Goal: Information Seeking & Learning: Find contact information

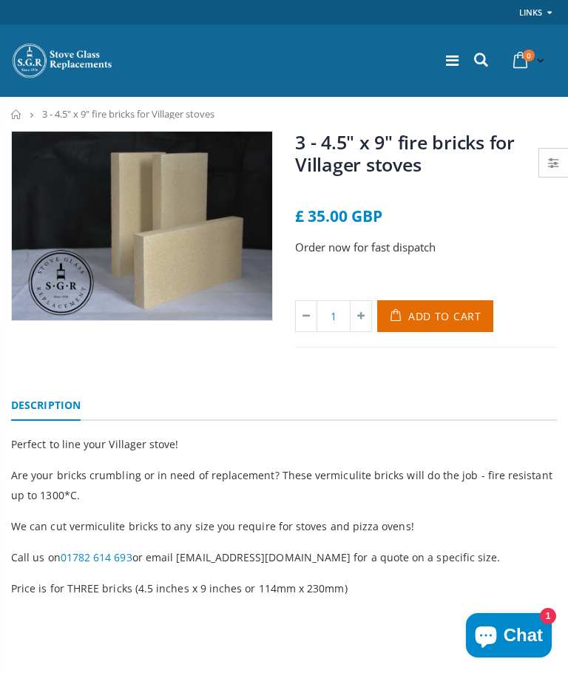
click at [449, 58] on icon at bounding box center [452, 60] width 13 height 15
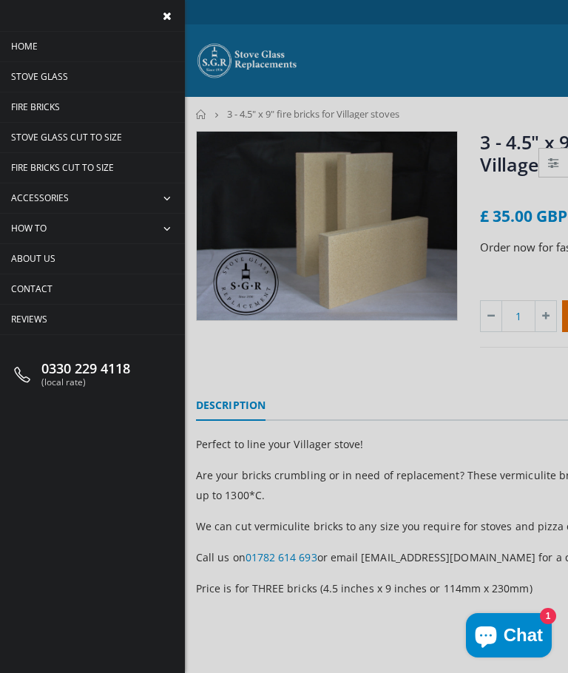
click at [32, 286] on span "Contact" at bounding box center [31, 289] width 41 height 13
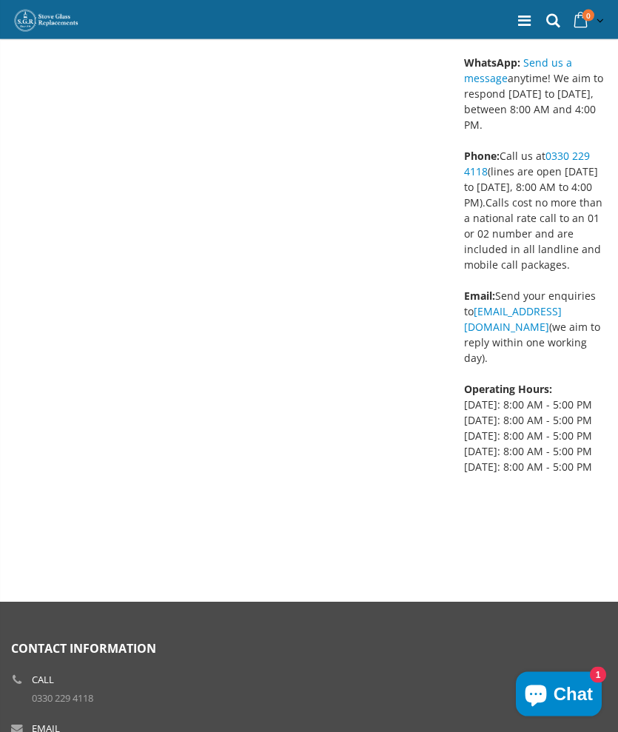
scroll to position [528, 0]
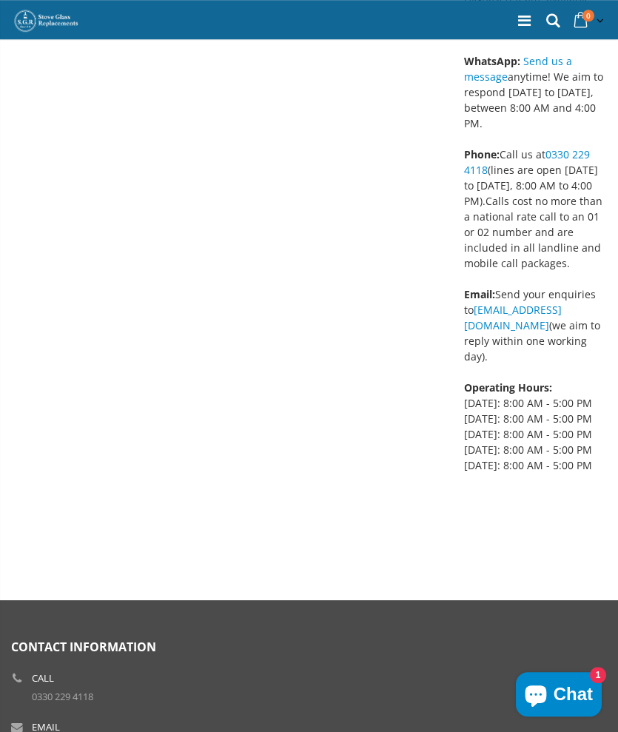
click at [520, 445] on span "Phone: Call us at [PHONE_NUMBER] (lines are open [DATE] to [DATE], 8:00 AM to 4…" at bounding box center [533, 309] width 138 height 325
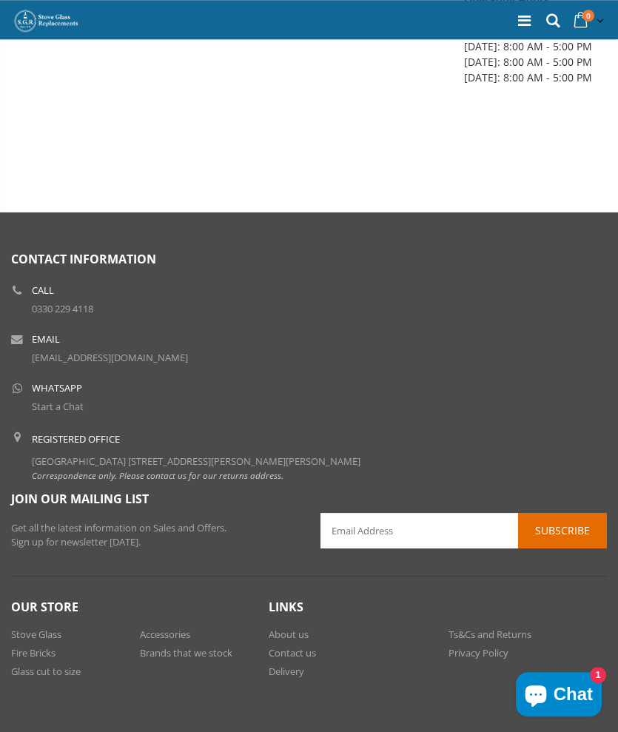
scroll to position [915, 0]
click at [283, 653] on link "Contact us" at bounding box center [292, 652] width 47 height 13
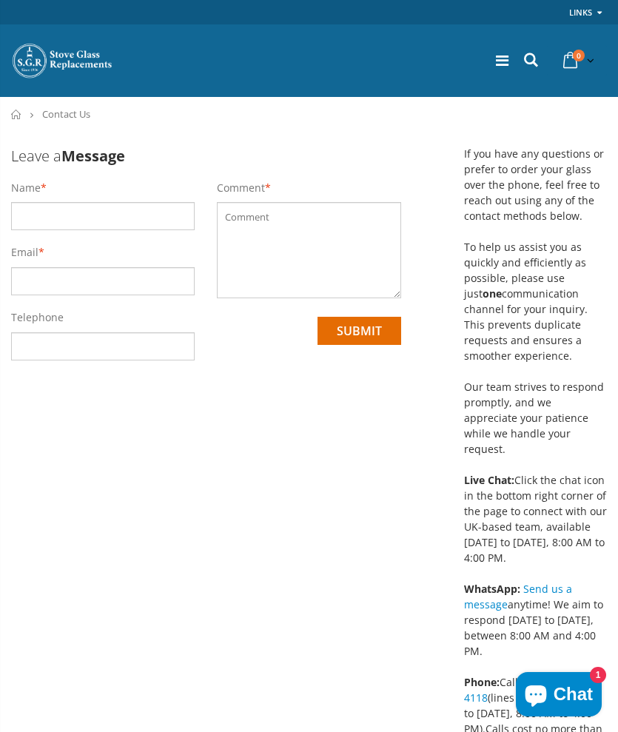
scroll to position [0, 1]
click at [498, 53] on link at bounding box center [502, 60] width 13 height 20
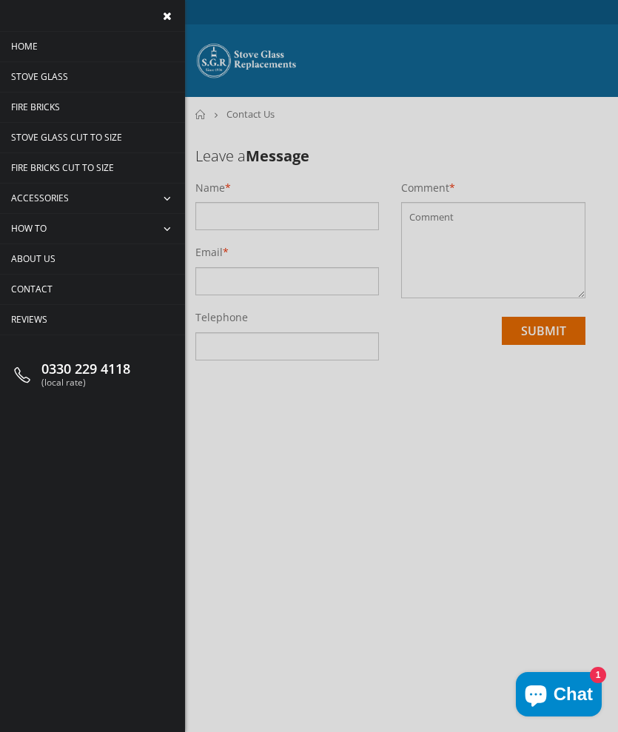
click at [43, 109] on span "Fire Bricks" at bounding box center [35, 107] width 49 height 13
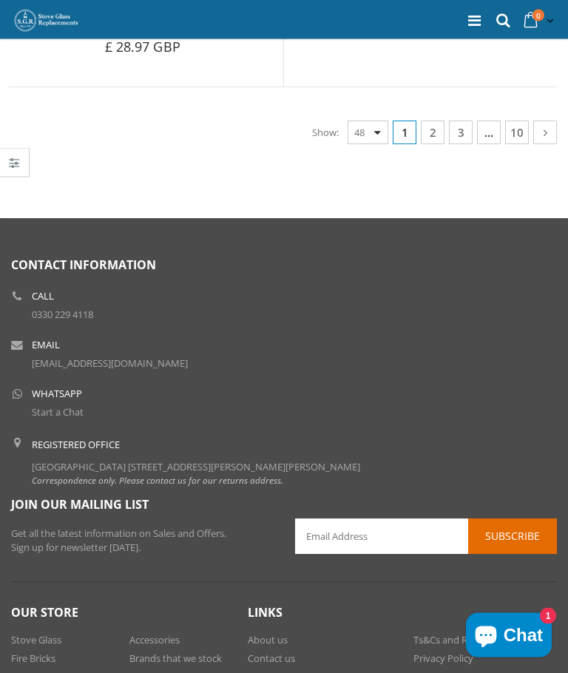
scroll to position [8092, 0]
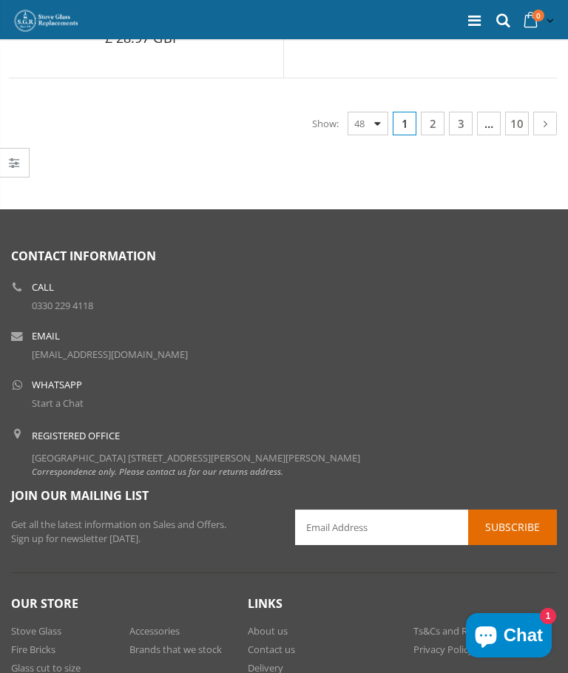
click at [272, 624] on link "About us" at bounding box center [268, 630] width 40 height 13
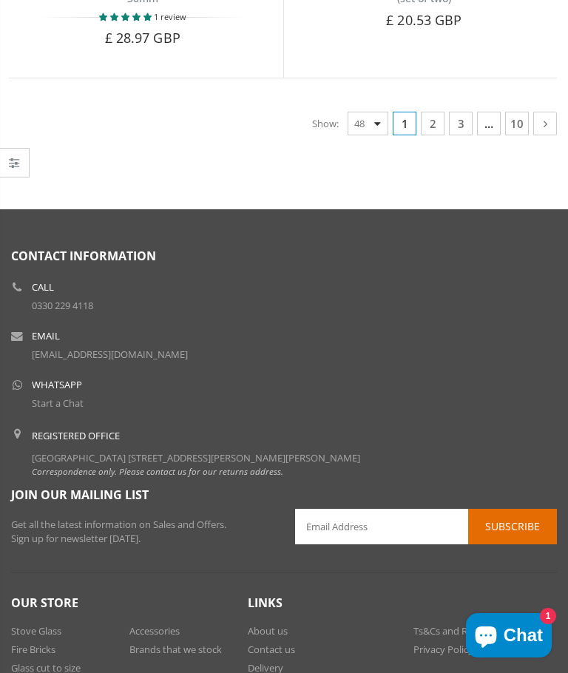
scroll to position [8143, 0]
